Goal: Task Accomplishment & Management: Manage account settings

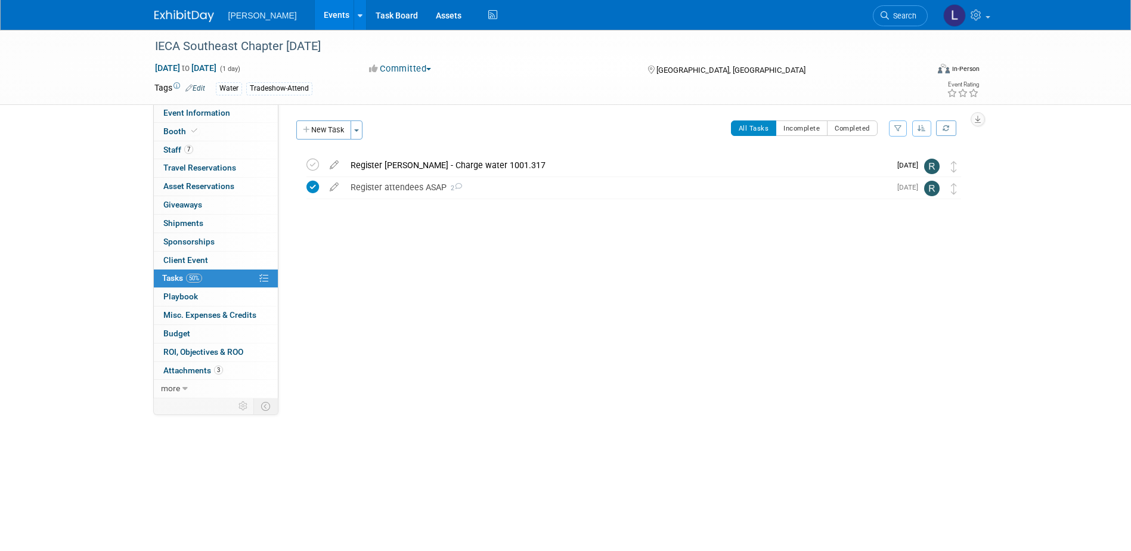
click at [315, 13] on link "Events" at bounding box center [337, 15] width 44 height 30
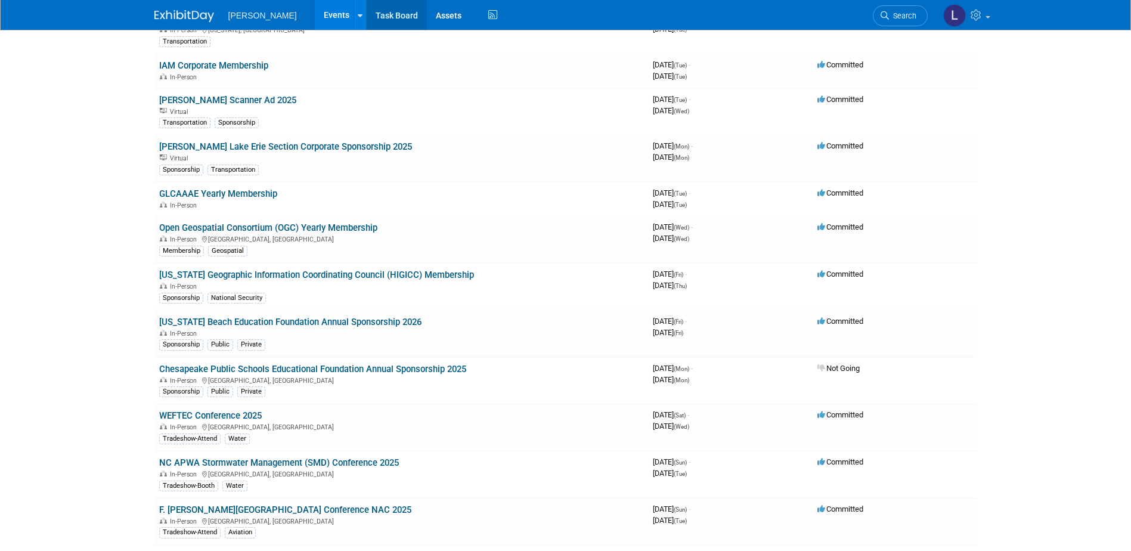
scroll to position [3229, 0]
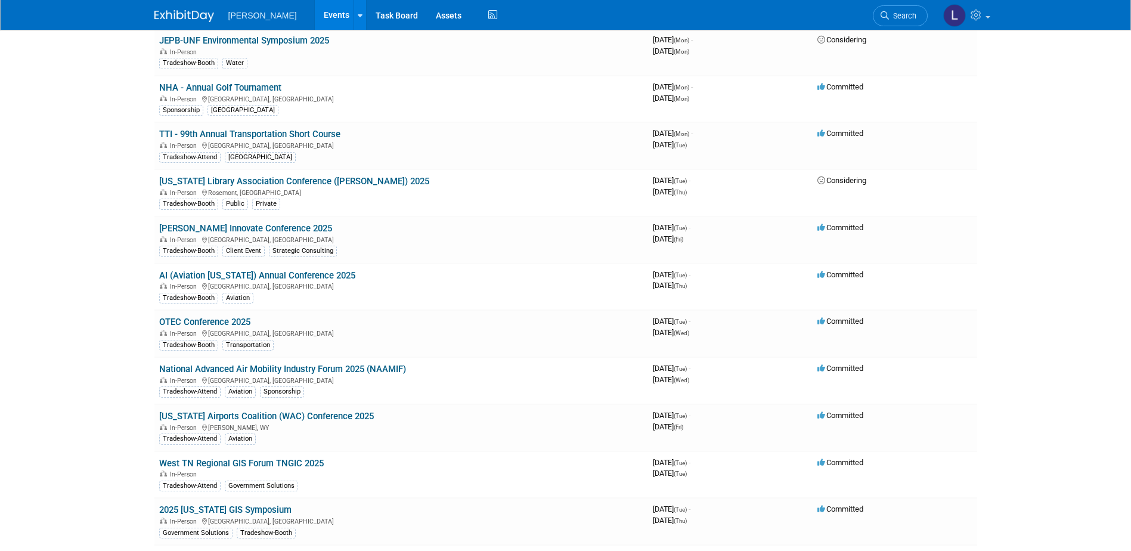
click at [281, 272] on link "AI (Aviation [US_STATE]) Annual Conference 2025" at bounding box center [257, 275] width 196 height 11
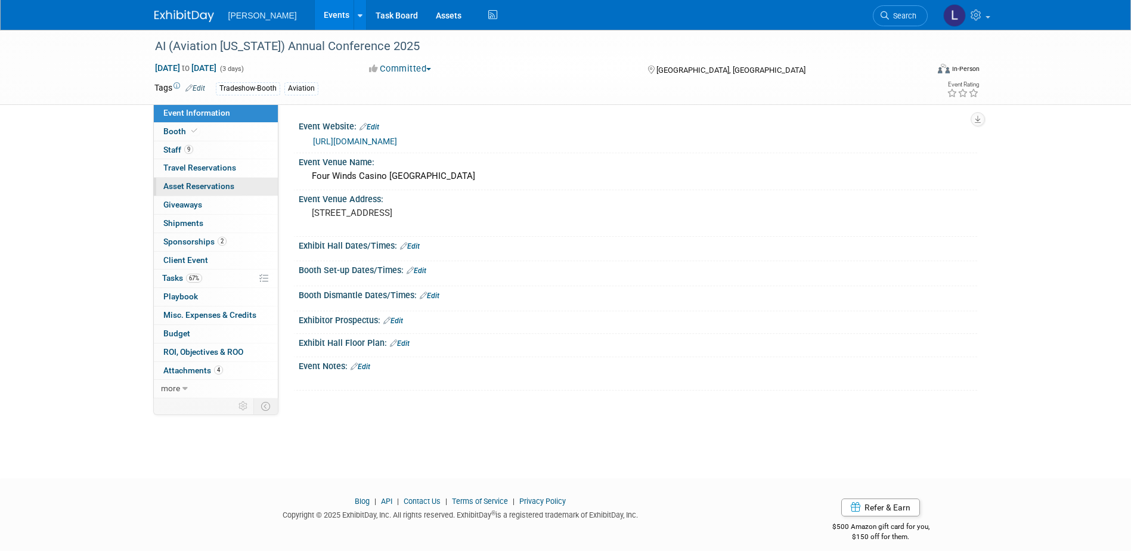
click at [213, 191] on link "0 Asset Reservations 0" at bounding box center [216, 187] width 124 height 18
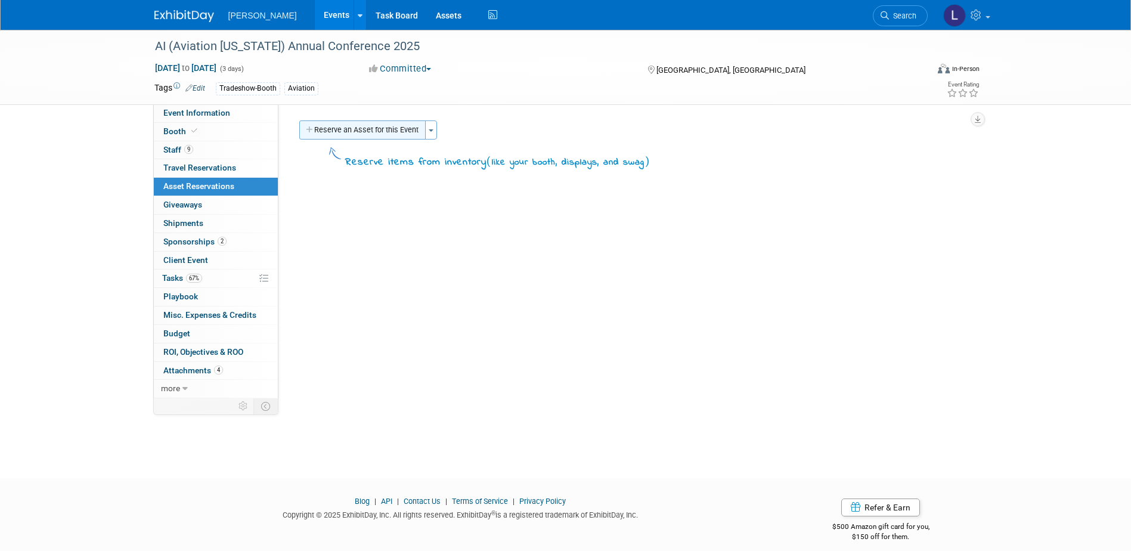
click at [361, 134] on button "Reserve an Asset for this Event" at bounding box center [362, 129] width 126 height 19
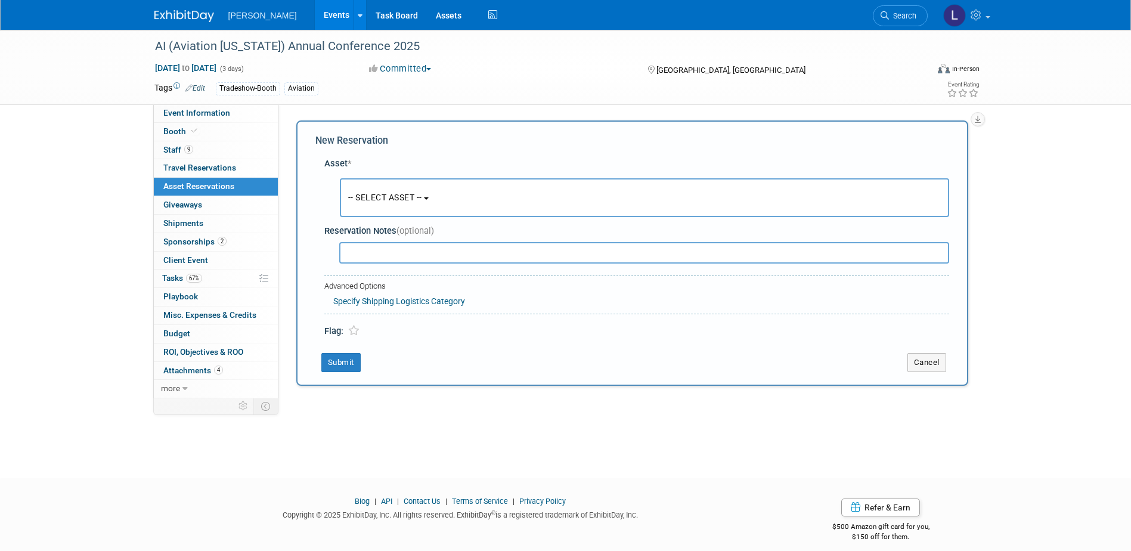
scroll to position [11, 0]
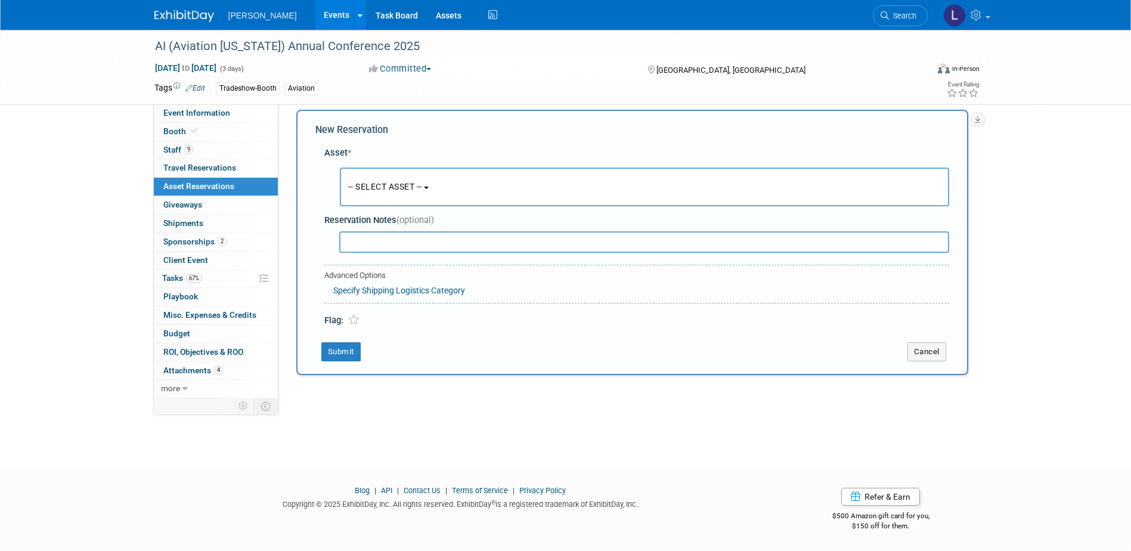
click at [398, 191] on span "-- SELECT ASSET --" at bounding box center [385, 187] width 74 height 10
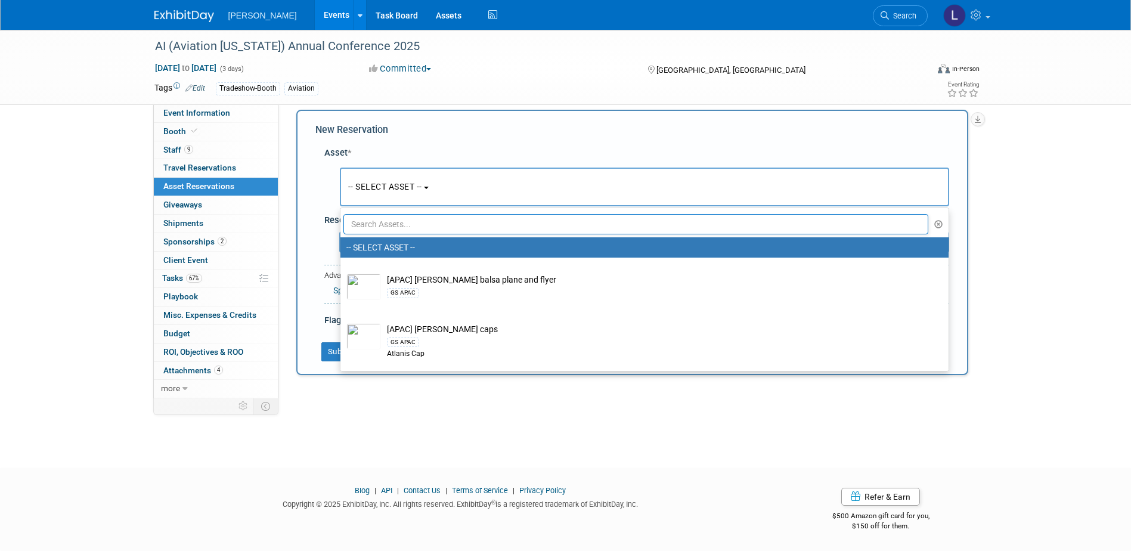
click at [410, 223] on input "text" at bounding box center [635, 224] width 585 height 20
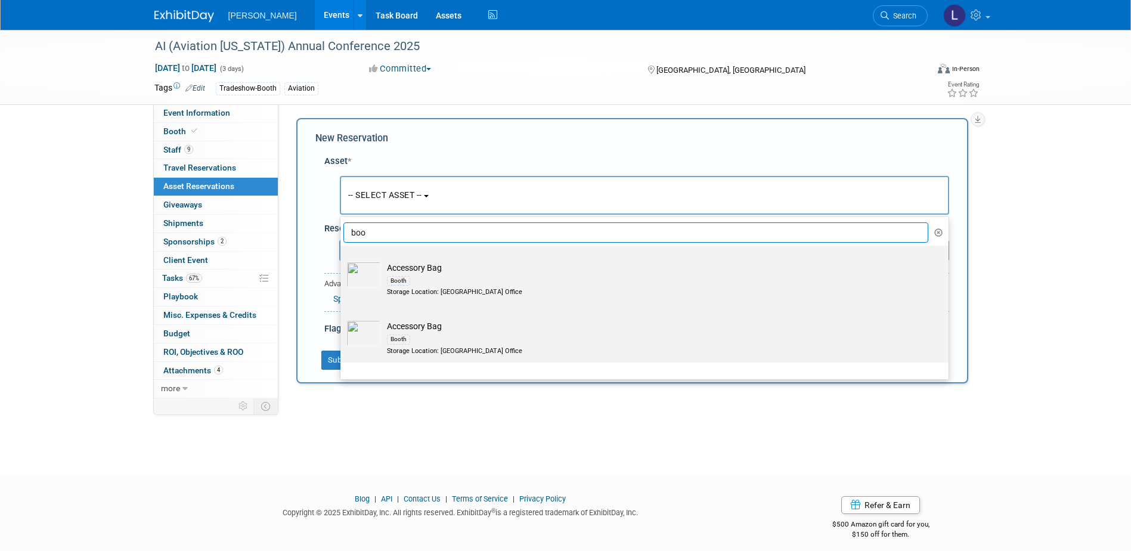
scroll to position [0, 0]
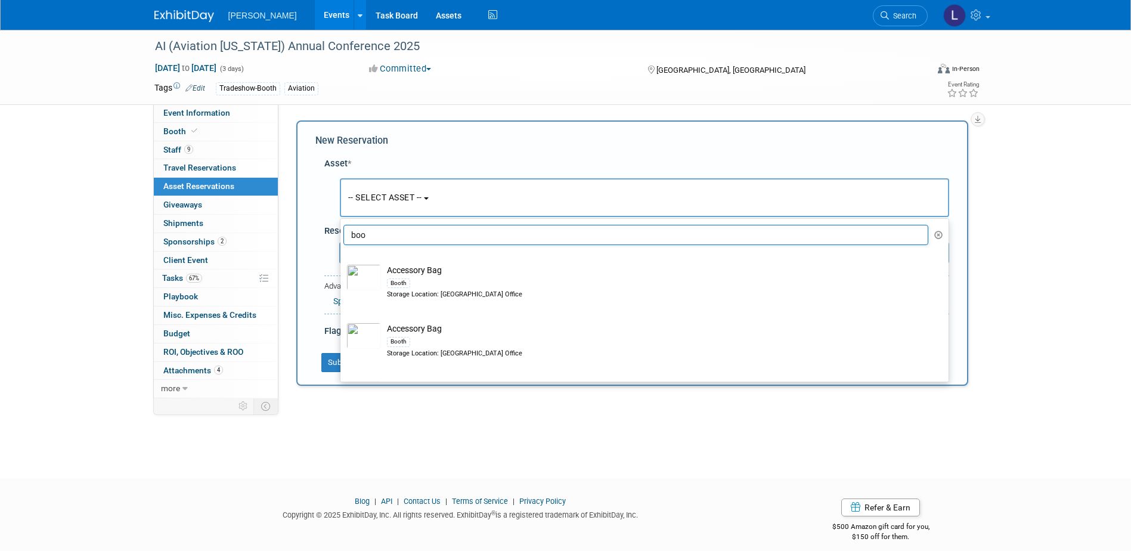
click at [405, 239] on input "boo" at bounding box center [635, 235] width 585 height 20
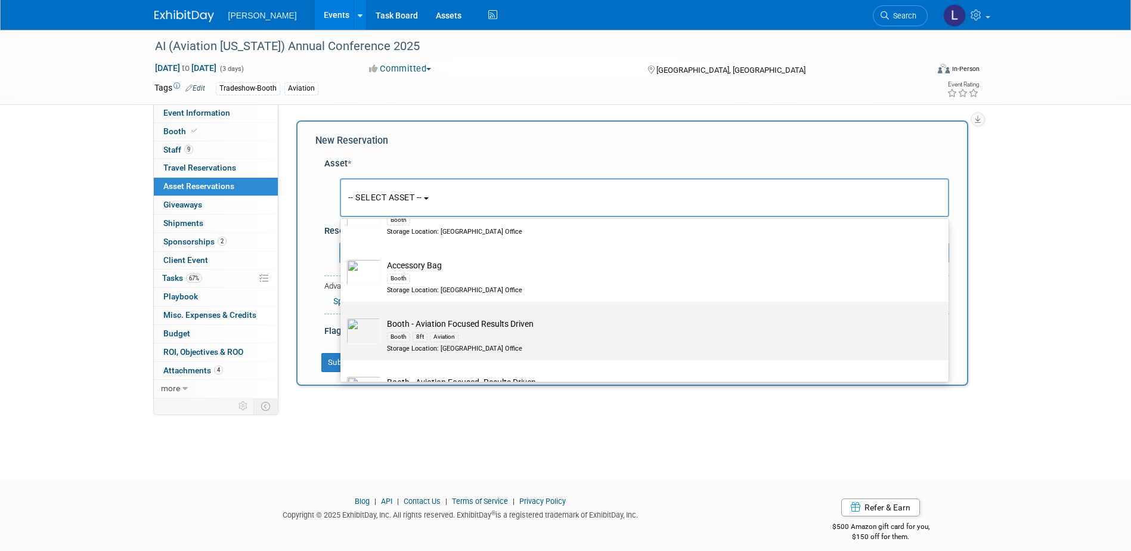
scroll to position [298, 0]
type input "booth"
click at [572, 326] on td "Booth - Aviation Focused. Results Driven. Booth 5ft Table Top Aviation Storage …" at bounding box center [653, 334] width 544 height 35
click at [342, 315] on input "Booth - Aviation Focused. Results Driven. Booth 5ft Table Top Aviation Storage …" at bounding box center [338, 311] width 8 height 8
radio input "true"
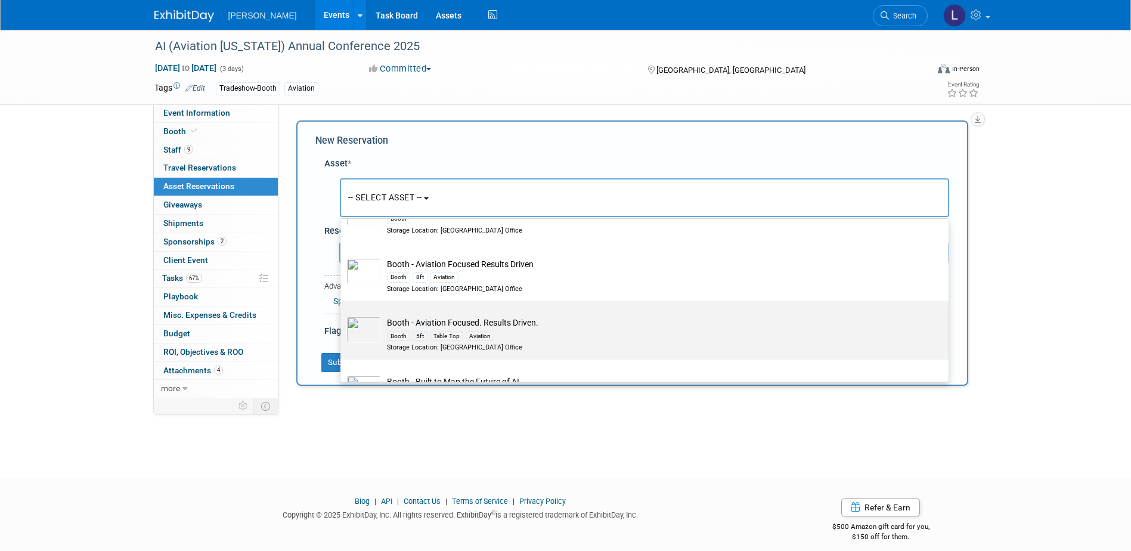
select select "10726272"
type input "booth"
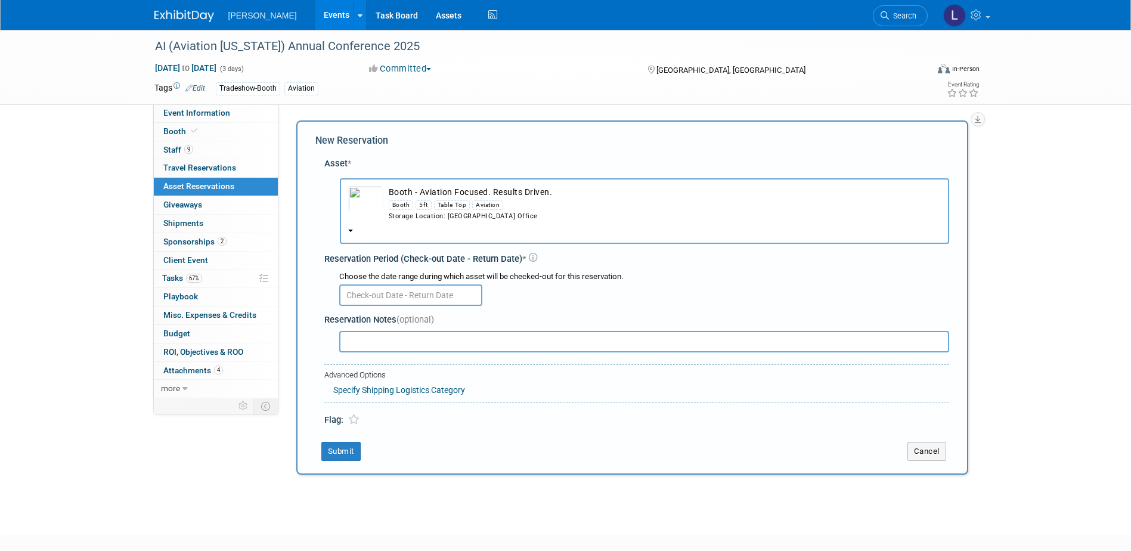
click at [360, 194] on img "button" at bounding box center [365, 199] width 35 height 26
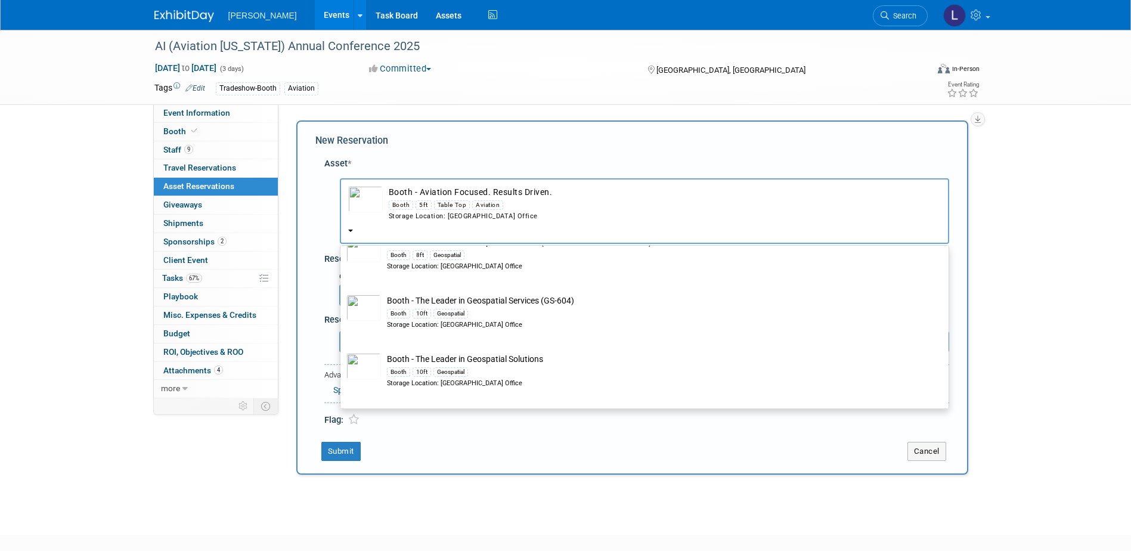
scroll to position [2027, 0]
